Goal: Check status

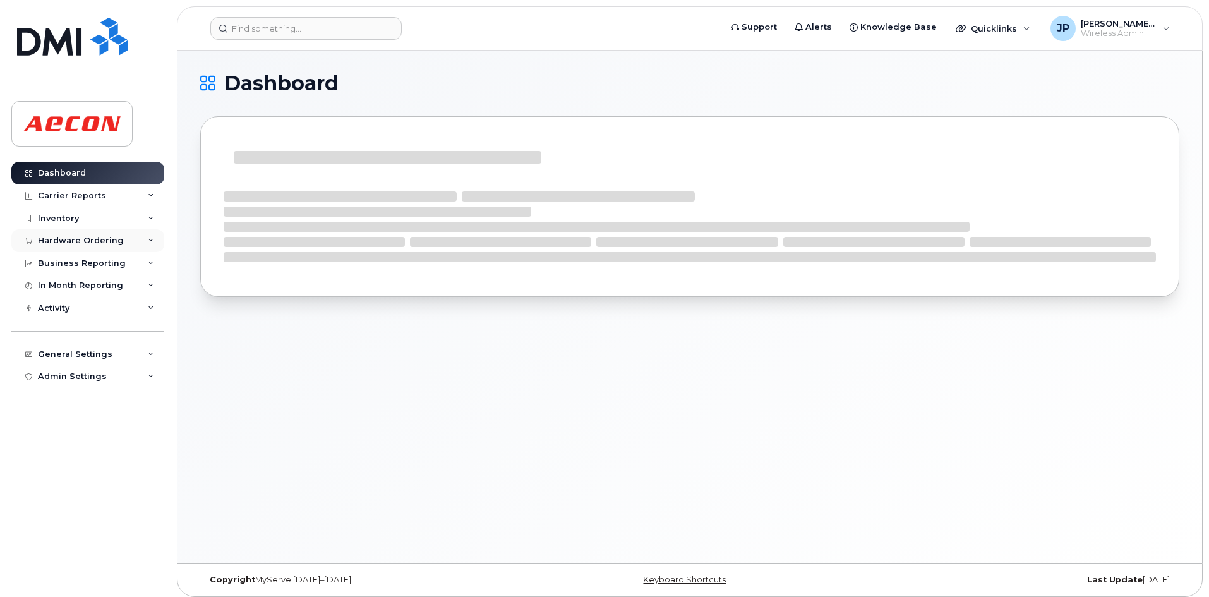
click at [99, 233] on div "Hardware Ordering" at bounding box center [87, 240] width 153 height 23
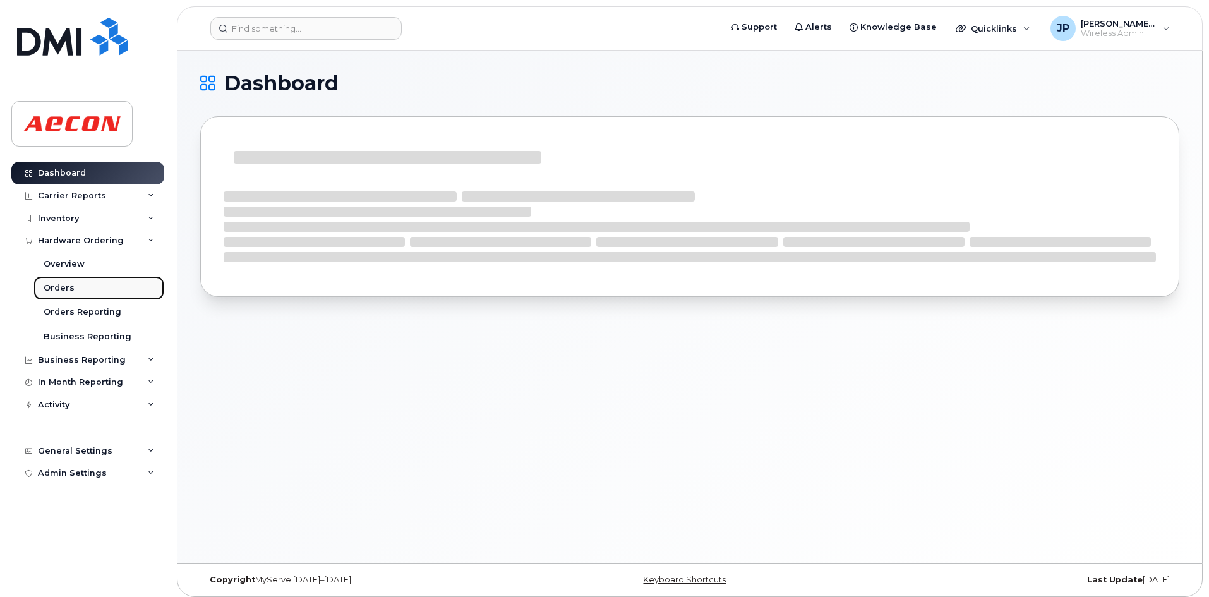
click at [106, 286] on link "Orders" at bounding box center [98, 288] width 131 height 24
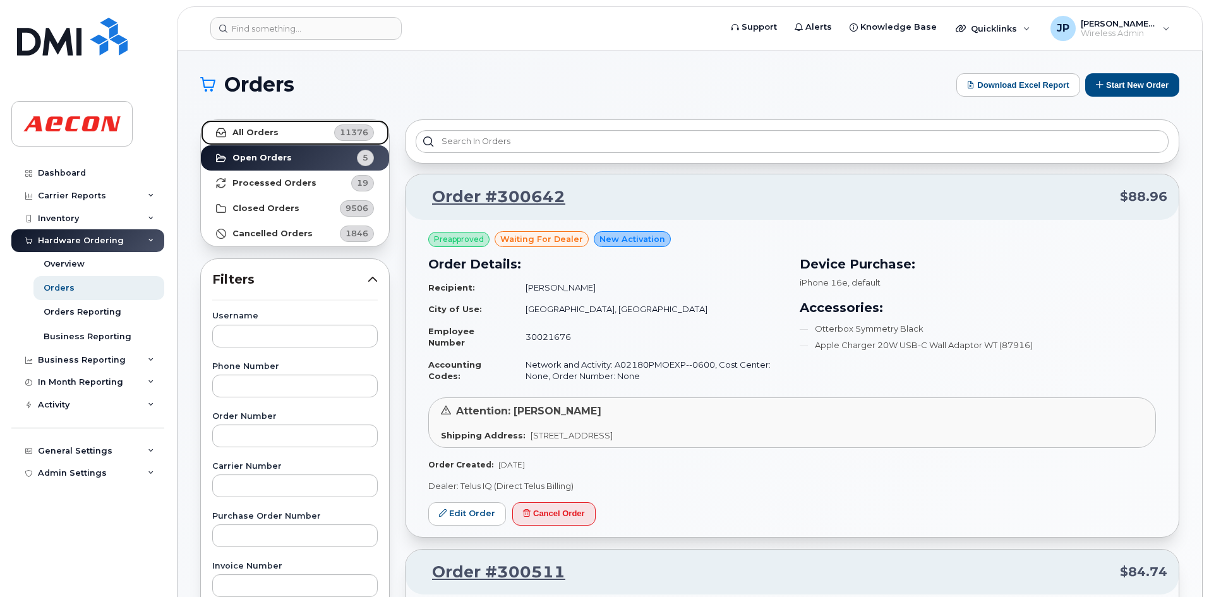
click at [250, 130] on strong "All Orders" at bounding box center [255, 133] width 46 height 10
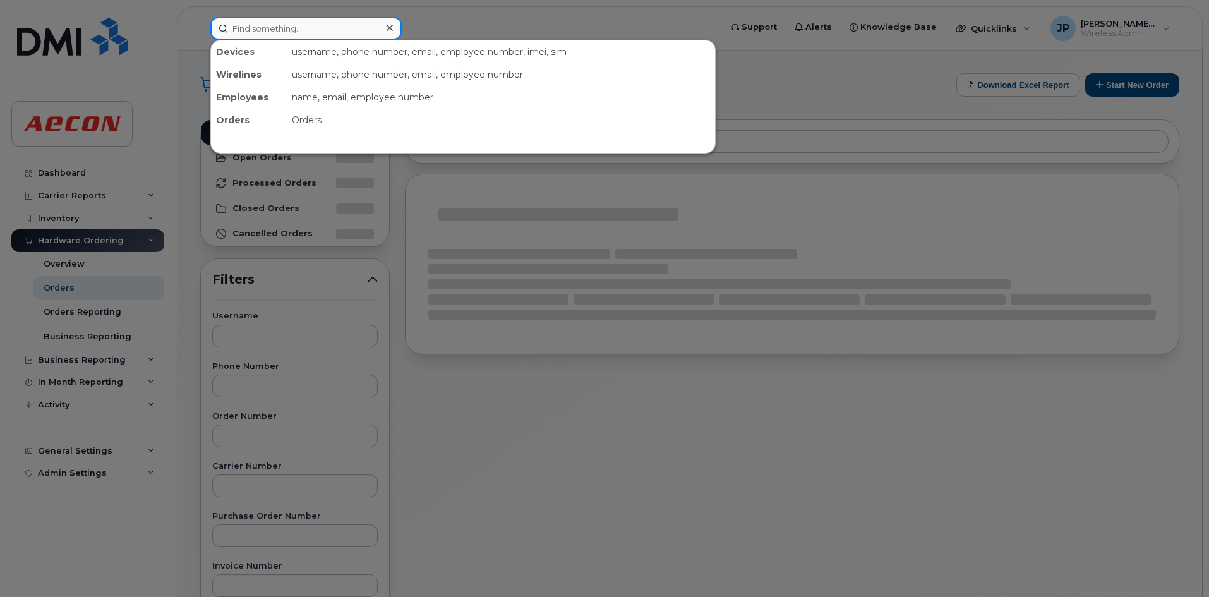
drag, startPoint x: 261, startPoint y: 31, endPoint x: 255, endPoint y: 33, distance: 7.2
click at [259, 32] on input at bounding box center [305, 28] width 191 height 23
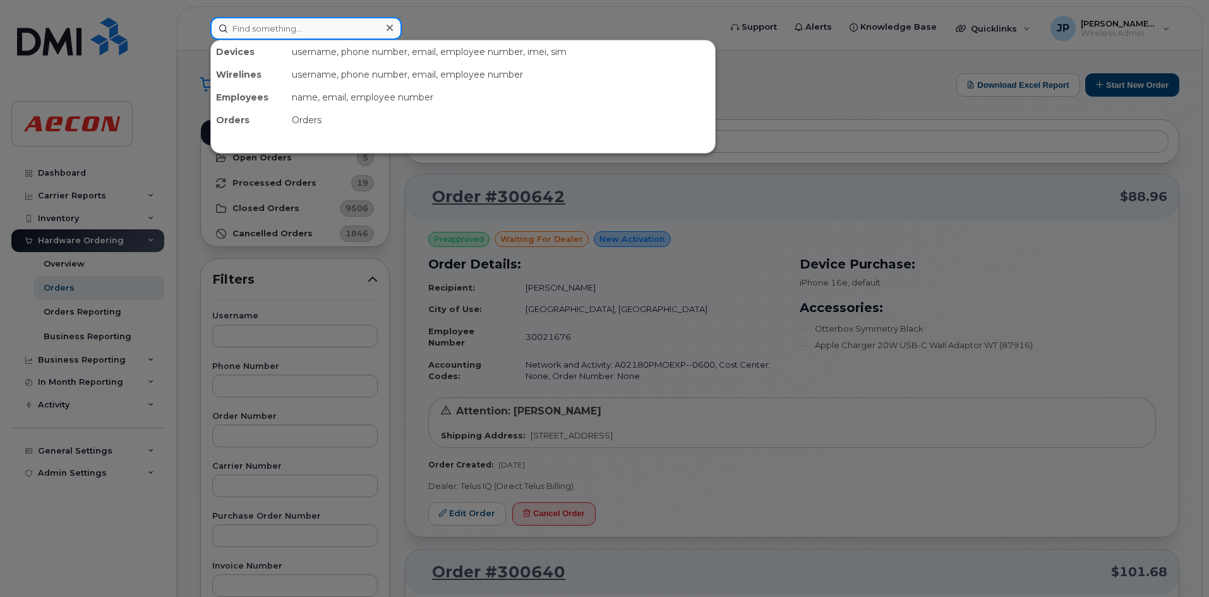
paste input "WO1080179"
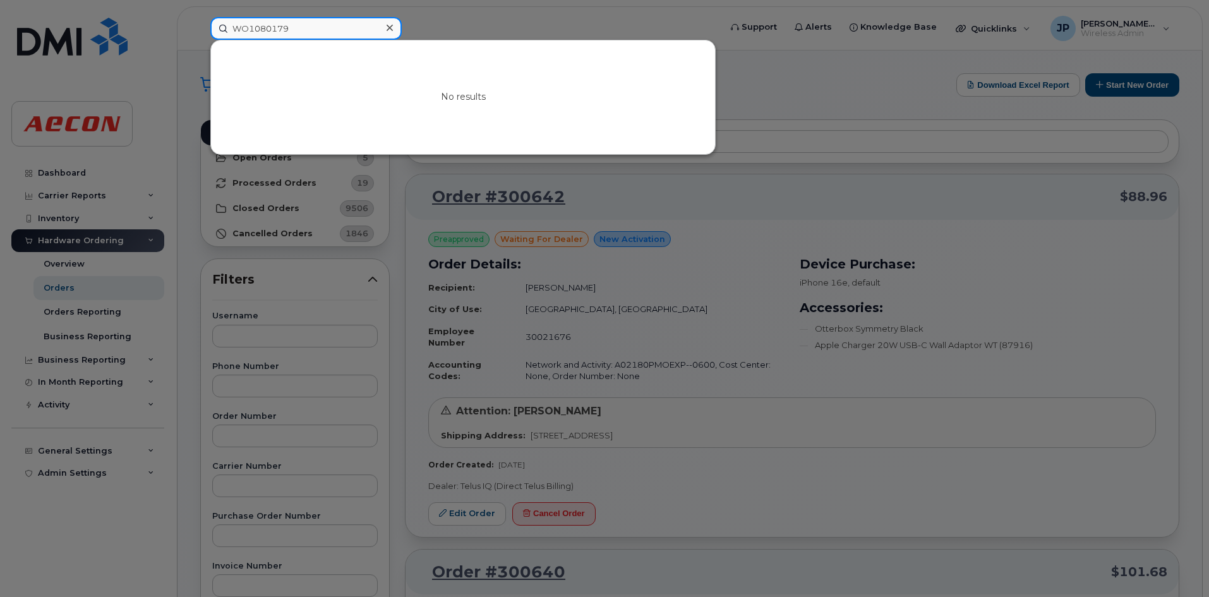
type input "WO1080179"
click at [381, 24] on div at bounding box center [389, 28] width 18 height 18
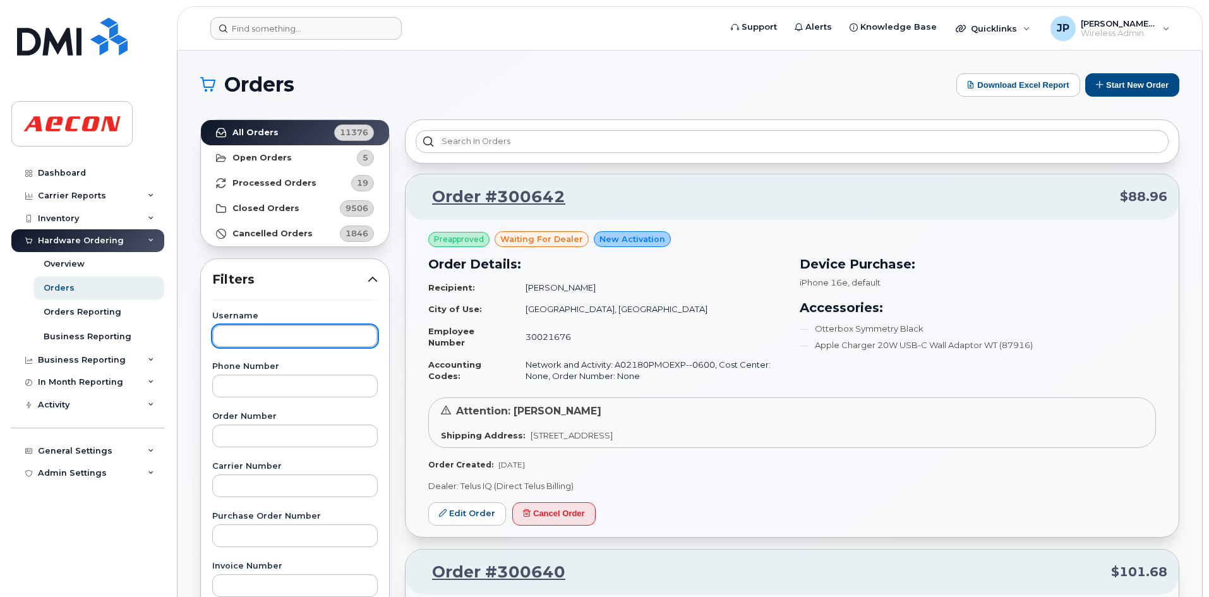
click at [251, 344] on input "text" at bounding box center [294, 336] width 165 height 23
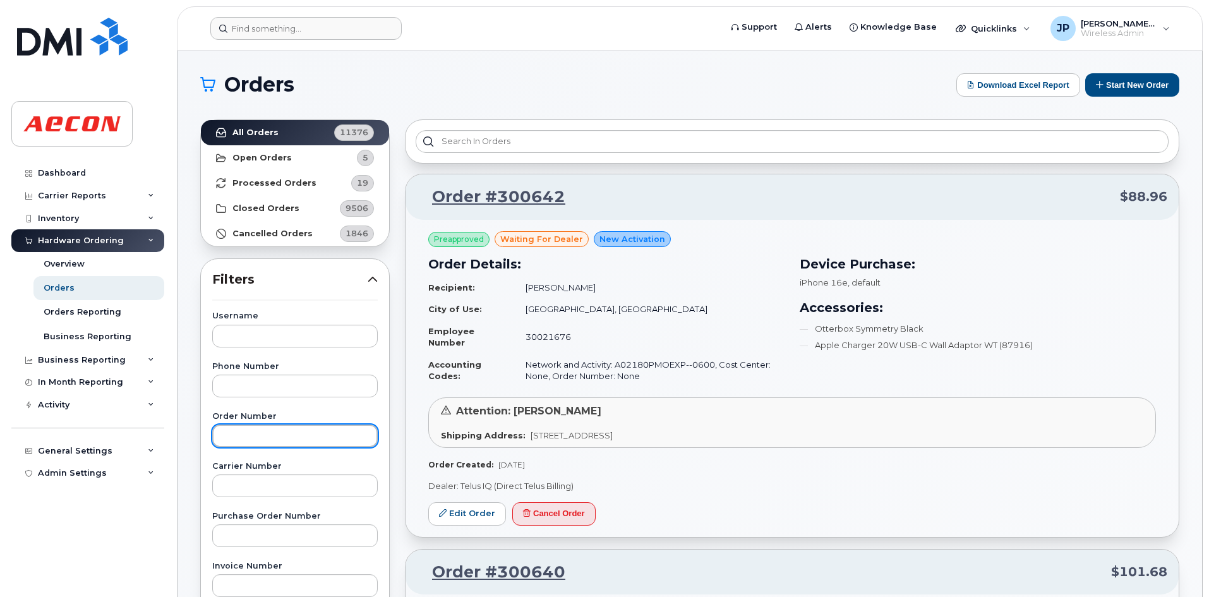
click at [260, 443] on input "text" at bounding box center [294, 435] width 165 height 23
paste input "[PERSON_NAME]"
type input "[PERSON_NAME]"
drag, startPoint x: 287, startPoint y: 437, endPoint x: 215, endPoint y: 436, distance: 72.6
click at [215, 436] on input "[PERSON_NAME]" at bounding box center [294, 435] width 165 height 23
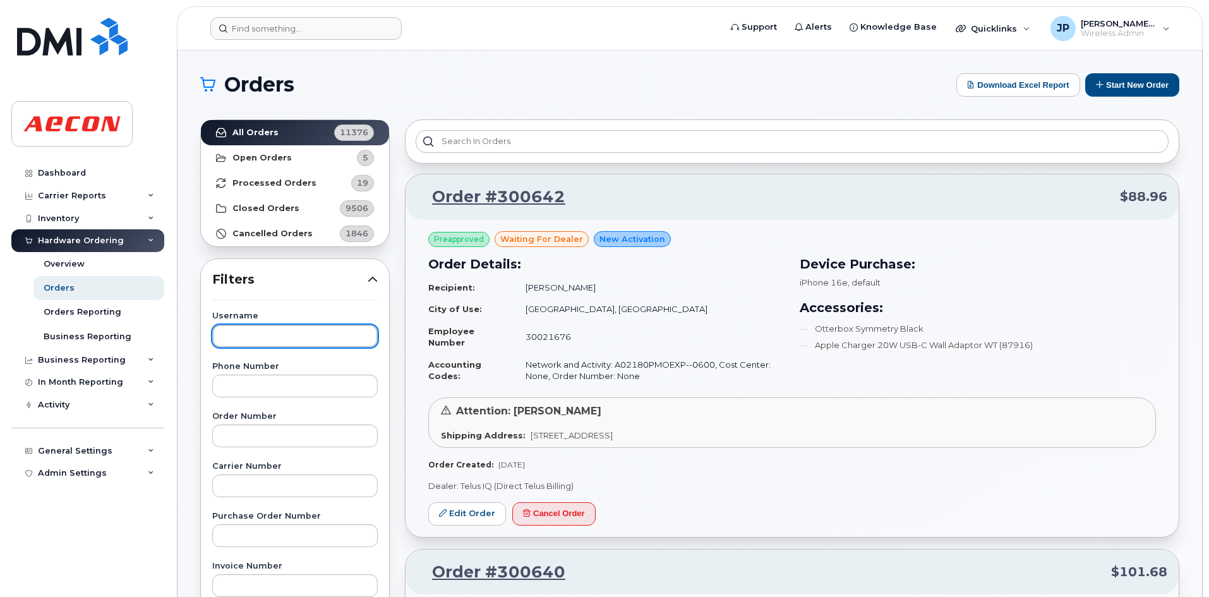
click at [251, 329] on input "text" at bounding box center [294, 336] width 165 height 23
paste input "[PERSON_NAME]"
type input "[PERSON_NAME]"
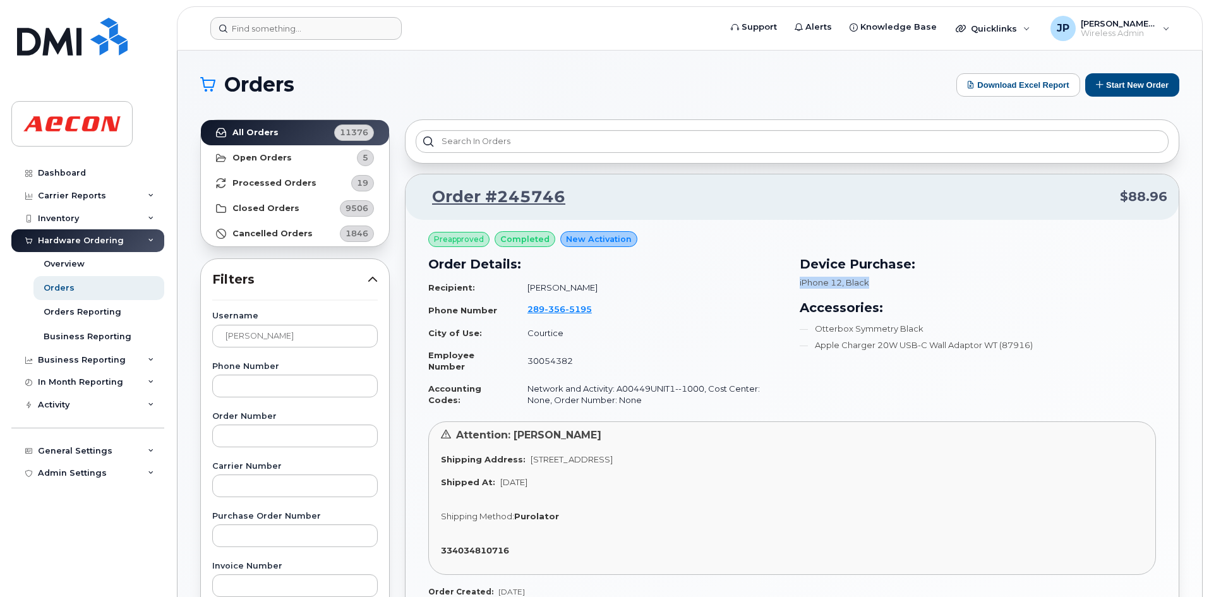
drag, startPoint x: 800, startPoint y: 282, endPoint x: 916, endPoint y: 424, distance: 182.7
click at [897, 293] on div "Device Purchase: iPhone 12 , Black Accessories: Otterbox Symmetry Black Apple C…" at bounding box center [978, 303] width 356 height 97
click at [921, 437] on div "Attention: [PERSON_NAME]" at bounding box center [792, 435] width 702 height 15
drag, startPoint x: 498, startPoint y: 483, endPoint x: 552, endPoint y: 483, distance: 54.3
click at [527, 483] on span "[DATE]" at bounding box center [513, 482] width 27 height 10
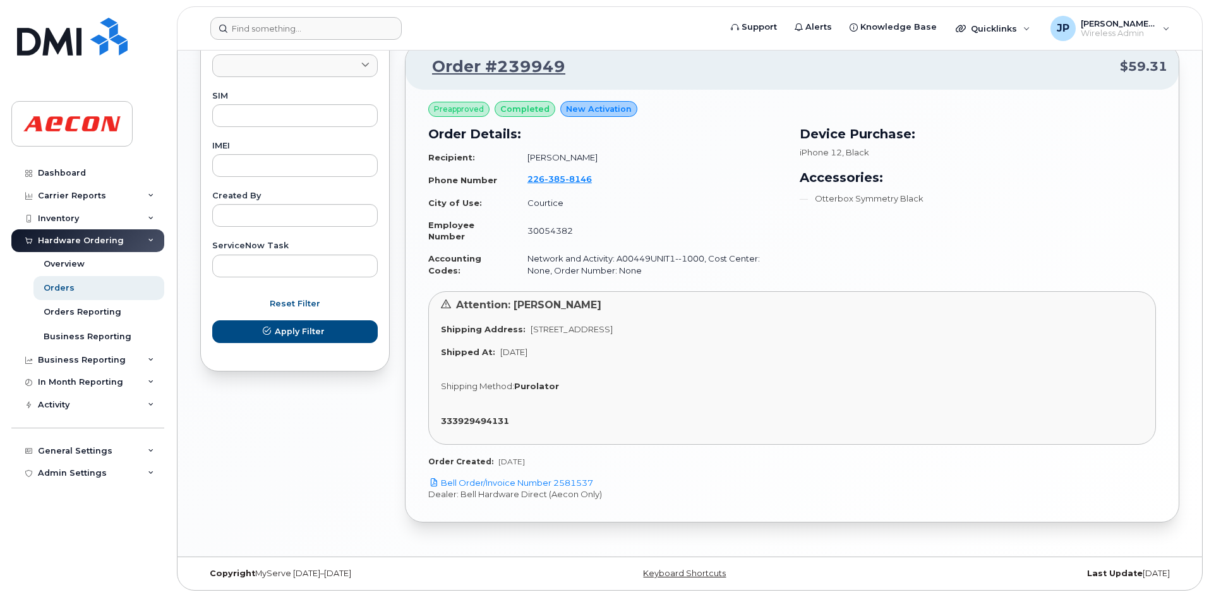
scroll to position [52, 0]
